Goal: Find specific fact: Find specific fact

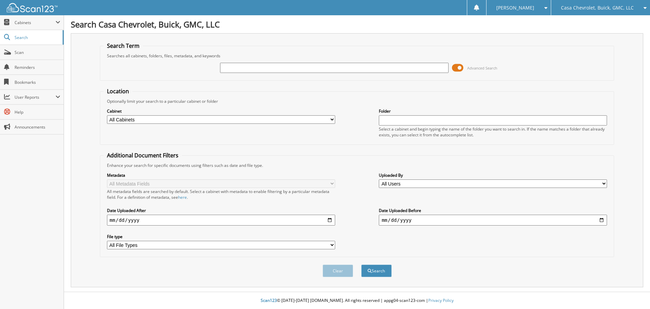
click at [235, 71] on input "text" at bounding box center [334, 68] width 228 height 10
type input "au3973"
click at [361, 264] on button "Search" at bounding box center [376, 270] width 30 height 13
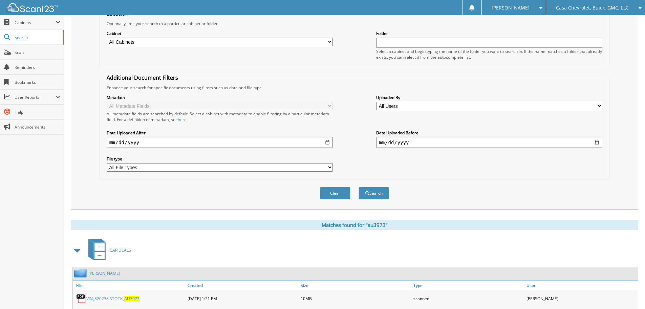
scroll to position [123, 0]
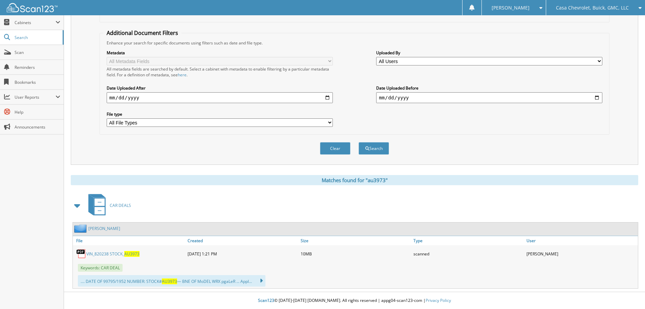
click at [105, 252] on link "VIN_820238 STOCK_ AU3973" at bounding box center [112, 254] width 53 height 6
